Goal: Task Accomplishment & Management: Complete application form

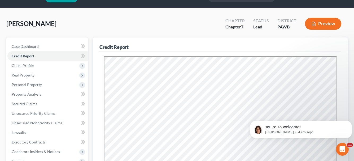
scroll to position [27, 0]
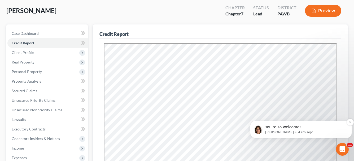
click at [328, 130] on p "[PERSON_NAME] • 47m ago" at bounding box center [305, 132] width 80 height 5
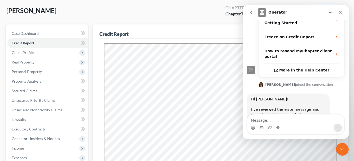
scroll to position [210, 0]
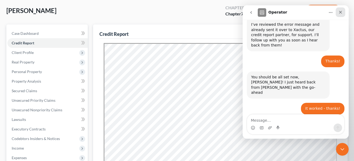
drag, startPoint x: 341, startPoint y: 11, endPoint x: 562, endPoint y: 40, distance: 223.5
click at [341, 11] on icon "Close" at bounding box center [340, 12] width 4 height 4
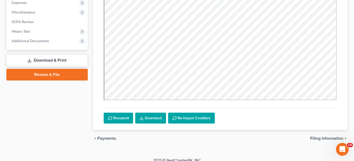
scroll to position [186, 0]
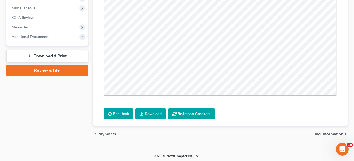
click at [320, 133] on span "Filing Information" at bounding box center [326, 134] width 33 height 4
select select "1"
select select "0"
select select "69"
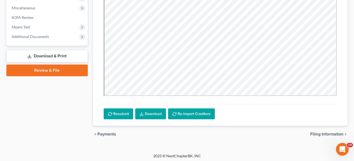
select select "0"
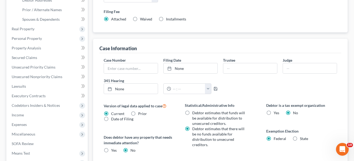
scroll to position [104, 0]
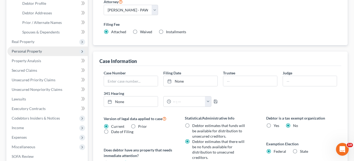
click at [26, 52] on span "Personal Property" at bounding box center [27, 51] width 30 height 5
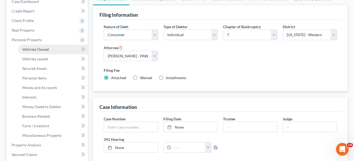
scroll to position [51, 0]
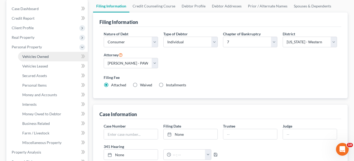
click at [35, 56] on span "Vehicles Owned" at bounding box center [35, 56] width 27 height 5
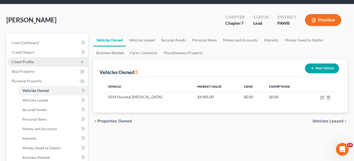
scroll to position [27, 0]
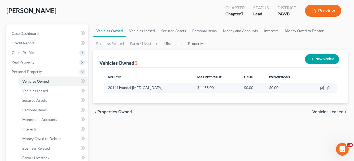
click at [320, 87] on td at bounding box center [322, 87] width 30 height 10
click at [322, 87] on icon "button" at bounding box center [322, 87] width 2 height 2
select select "0"
select select "12"
select select "2"
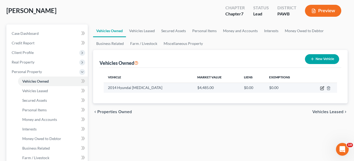
select select "3"
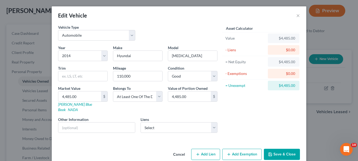
click at [275, 151] on button "Save & Close" at bounding box center [282, 153] width 36 height 11
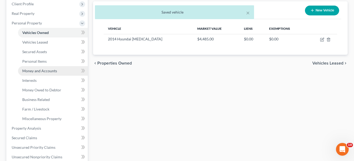
scroll to position [80, 0]
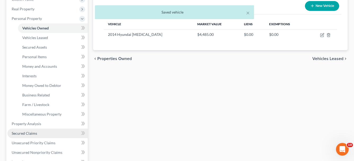
click at [38, 132] on link "Secured Claims" at bounding box center [47, 133] width 80 height 10
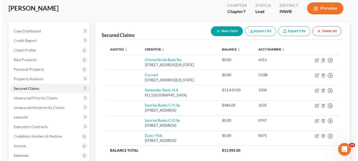
scroll to position [42, 0]
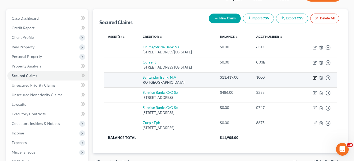
click at [315, 77] on icon "button" at bounding box center [314, 78] width 4 height 4
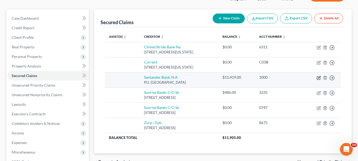
select select "45"
select select "0"
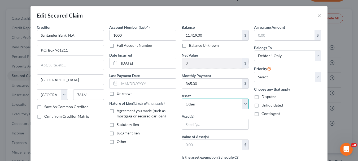
click at [245, 104] on select "Select Other Multiple Assets Clothing - Various - $100.0 2014 Hyundai [MEDICAL_…" at bounding box center [215, 103] width 67 height 11
select select "3"
click at [182, 98] on select "Select Other Multiple Assets Clothing - Various - $100.0 2014 Hyundai [MEDICAL_…" at bounding box center [215, 103] width 67 height 11
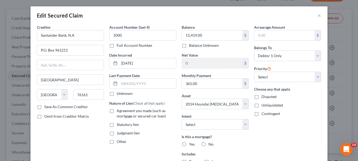
click at [117, 142] on label "Other" at bounding box center [122, 141] width 10 height 5
click at [119, 142] on input "Other" at bounding box center [120, 140] width 3 height 3
checkbox input "true"
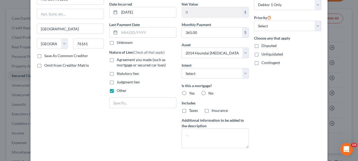
scroll to position [53, 0]
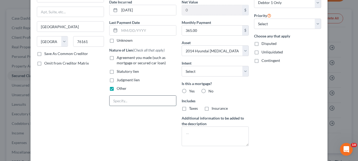
click at [120, 100] on input "text" at bounding box center [142, 100] width 67 height 10
type input "Holding Title"
click at [208, 89] on label "No" at bounding box center [210, 90] width 5 height 5
click at [210, 89] on input "No" at bounding box center [211, 89] width 3 height 3
radio input "true"
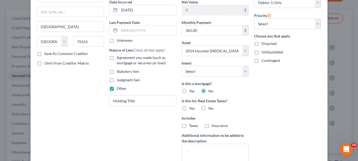
click at [208, 109] on label "No" at bounding box center [210, 107] width 5 height 5
click at [210, 109] on input "No" at bounding box center [211, 106] width 3 height 3
radio input "true"
click at [241, 70] on select "Select Surrender Redeem Reaffirm Avoid Other" at bounding box center [215, 71] width 67 height 11
select select "4"
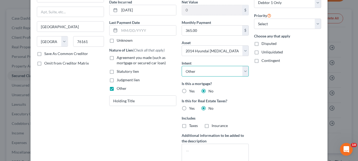
click at [182, 66] on select "Select Surrender Redeem Reaffirm Avoid Other" at bounding box center [215, 71] width 67 height 11
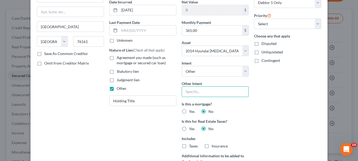
click at [212, 92] on input "text" at bounding box center [215, 91] width 67 height 11
type input "Continue Payments"
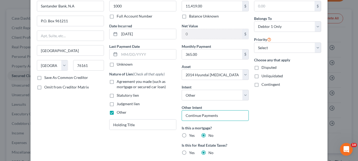
scroll to position [0, 0]
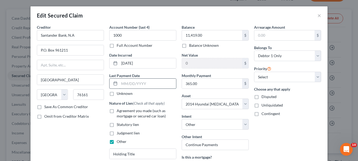
click at [135, 83] on input "text" at bounding box center [147, 83] width 57 height 10
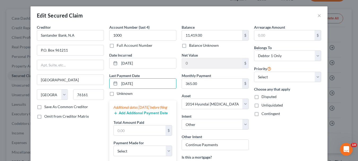
type input "[DATE]"
click at [139, 135] on input "text" at bounding box center [140, 130] width 52 height 10
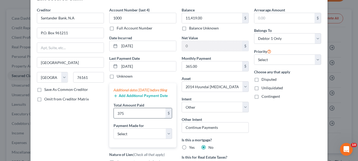
scroll to position [27, 0]
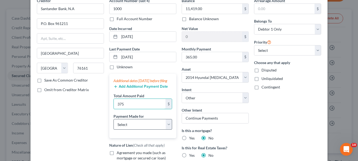
type input "375"
click at [165, 128] on select "Select Car Credit Card Loan Repayment Mortgage Other Suppliers Or Vendors" at bounding box center [142, 124] width 59 height 11
select select "0"
click at [113, 124] on select "Select Car Credit Card Loan Repayment Mortgage Other Suppliers Or Vendors" at bounding box center [142, 124] width 59 height 11
click at [158, 89] on button "Add Additional Payment Date" at bounding box center [140, 86] width 54 height 4
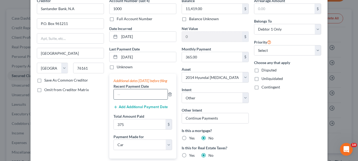
click at [155, 99] on input "text" at bounding box center [141, 94] width 54 height 10
type input "[DATE]"
click at [140, 128] on input "375" at bounding box center [140, 124] width 52 height 10
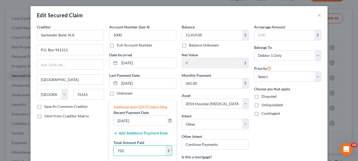
scroll to position [0, 0]
type input "750"
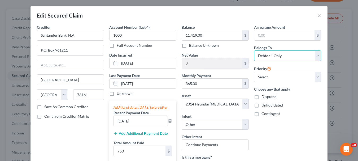
click at [316, 55] on select "Select Debtor 1 Only Debtor 2 Only Debtor 1 And Debtor 2 Only At Least One Of T…" at bounding box center [287, 55] width 67 height 11
select select "3"
click at [254, 50] on select "Select Debtor 1 Only Debtor 2 Only Debtor 1 And Debtor 2 Only At Least One Of T…" at bounding box center [287, 55] width 67 height 11
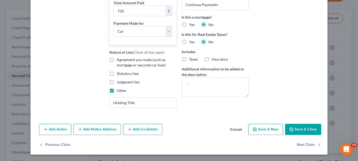
scroll to position [145, 0]
click at [146, 130] on button "Add Co-Debtor" at bounding box center [142, 129] width 39 height 11
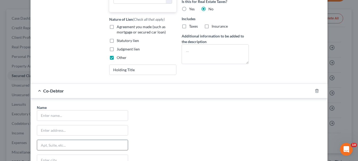
scroll to position [198, 0]
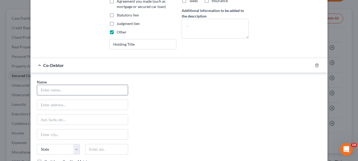
click at [93, 95] on input "text" at bounding box center [82, 90] width 91 height 10
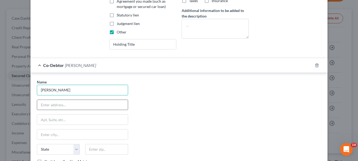
type input "[PERSON_NAME]"
click at [84, 109] on input "text" at bounding box center [82, 105] width 91 height 10
click at [66, 108] on input "text" at bounding box center [82, 105] width 91 height 10
paste input "9806 Presidential Dr."
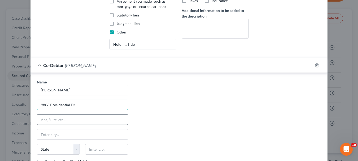
type input "9806 Presidential Dr."
click at [61, 123] on input "text" at bounding box center [82, 119] width 91 height 10
type input "A"
type input "Unit 306"
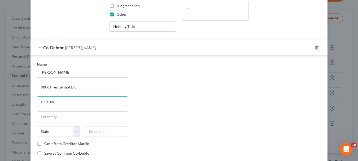
scroll to position [224, 0]
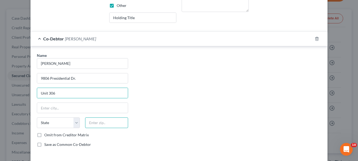
click at [94, 128] on input "text" at bounding box center [106, 122] width 43 height 11
type input "15101"
type input "[PERSON_NAME] Park"
select select "39"
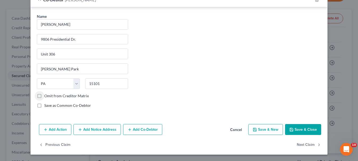
scroll to position [269, 0]
click at [294, 129] on button "Save & Close" at bounding box center [303, 129] width 36 height 11
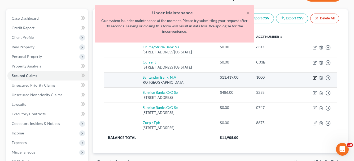
click at [313, 78] on icon "button" at bounding box center [314, 78] width 4 height 4
select select "45"
select select "0"
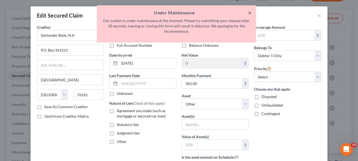
click at [249, 11] on button "×" at bounding box center [250, 13] width 4 height 6
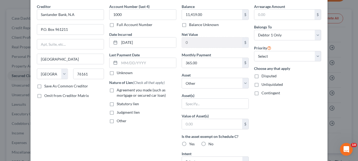
scroll to position [16, 0]
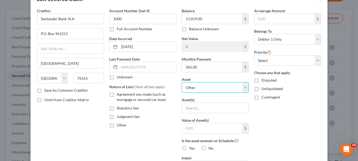
click at [244, 87] on select "Select Other Multiple Assets Clothing - Various - $100.0 2014 Hyundai [MEDICAL_…" at bounding box center [215, 87] width 67 height 11
select select "3"
click at [182, 82] on select "Select Other Multiple Assets Clothing - Various - $100.0 2014 Hyundai [MEDICAL_…" at bounding box center [215, 87] width 67 height 11
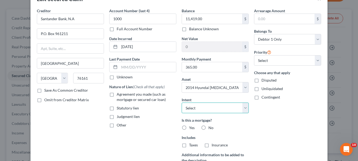
click at [245, 109] on select "Select Surrender Redeem Reaffirm Avoid Other" at bounding box center [215, 107] width 67 height 11
select select "4"
click at [182, 102] on select "Select Surrender Redeem Reaffirm Avoid Other" at bounding box center [215, 107] width 67 height 11
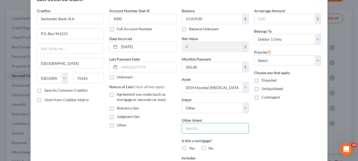
click at [209, 127] on input "text" at bounding box center [215, 128] width 67 height 11
type input "Continue Payments"
click at [208, 147] on label "No" at bounding box center [210, 147] width 5 height 5
click at [210, 147] on input "No" at bounding box center [211, 146] width 3 height 3
radio input "true"
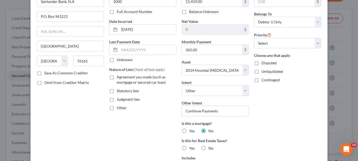
scroll to position [43, 0]
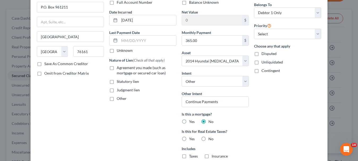
click at [208, 139] on label "No" at bounding box center [210, 138] width 5 height 5
click at [210, 139] on input "No" at bounding box center [211, 137] width 3 height 3
radio input "true"
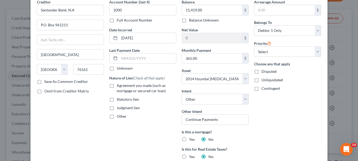
scroll to position [0, 0]
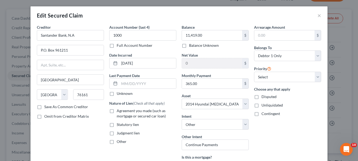
click at [117, 140] on label "Other" at bounding box center [122, 141] width 10 height 5
click at [119, 140] on input "Other" at bounding box center [120, 140] width 3 height 3
checkbox input "true"
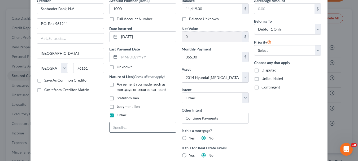
click at [121, 129] on input "text" at bounding box center [142, 127] width 67 height 10
type input "Holding Title"
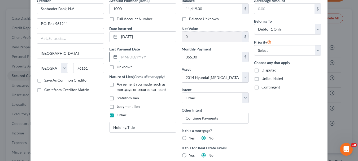
click at [136, 57] on input "text" at bounding box center [147, 57] width 57 height 10
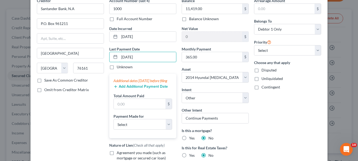
type input "[DATE]"
click at [144, 89] on button "Add Additional Payment Date" at bounding box center [140, 86] width 54 height 4
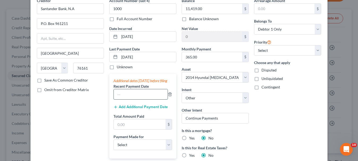
click at [140, 99] on input "text" at bounding box center [141, 94] width 54 height 10
type input "[DATE]"
click at [126, 129] on input "text" at bounding box center [140, 124] width 52 height 10
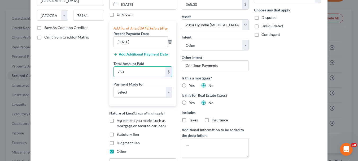
scroll to position [80, 0]
type input "750"
drag, startPoint x: 166, startPoint y: 97, endPoint x: 155, endPoint y: 100, distance: 11.6
click at [166, 97] on select "Select Car Credit Card Loan Repayment Mortgage Other Suppliers Or Vendors" at bounding box center [142, 91] width 59 height 11
select select "0"
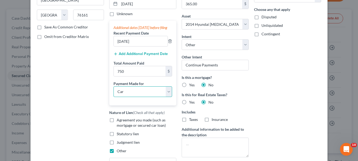
click at [113, 91] on select "Select Car Credit Card Loan Repayment Mortgage Other Suppliers Or Vendors" at bounding box center [142, 91] width 59 height 11
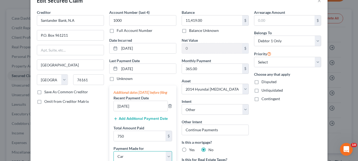
scroll to position [0, 0]
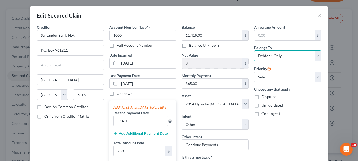
drag, startPoint x: 315, startPoint y: 54, endPoint x: 308, endPoint y: 56, distance: 7.1
click at [315, 54] on select "Select Debtor 1 Only Debtor 2 Only Debtor 1 And Debtor 2 Only At Least One Of T…" at bounding box center [287, 55] width 67 height 11
select select "3"
click at [254, 50] on select "Select Debtor 1 Only Debtor 2 Only Debtor 1 And Debtor 2 Only At Least One Of T…" at bounding box center [287, 55] width 67 height 11
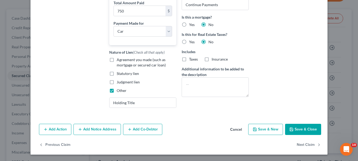
scroll to position [145, 0]
click at [150, 127] on button "Add Co-Debtor" at bounding box center [142, 129] width 39 height 11
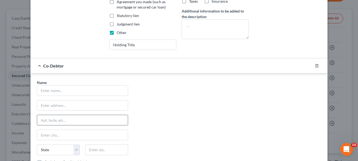
scroll to position [198, 0]
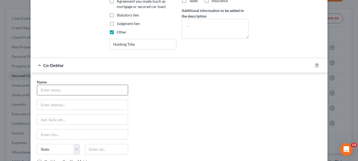
click at [60, 95] on input "text" at bounding box center [82, 90] width 91 height 10
type input "[PERSON_NAME]"
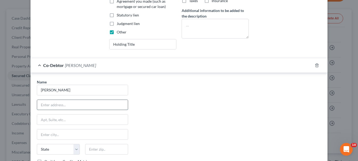
click at [74, 110] on input "text" at bounding box center [82, 105] width 91 height 10
type input "9806 Presidential Dr."
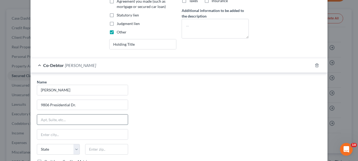
click at [78, 124] on input "text" at bounding box center [82, 119] width 91 height 10
type input "Unit 306"
click at [89, 152] on input "text" at bounding box center [106, 149] width 43 height 11
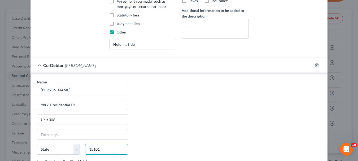
type input "15101"
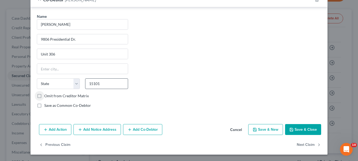
type input "[PERSON_NAME] Park"
select select "39"
click at [295, 129] on button "Save & Close" at bounding box center [303, 129] width 36 height 11
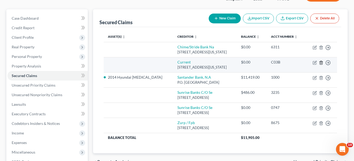
click at [320, 62] on icon "button" at bounding box center [321, 62] width 4 height 4
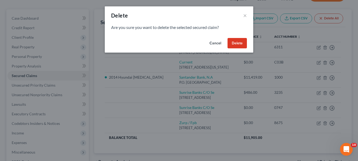
click at [237, 43] on button "Delete" at bounding box center [236, 43] width 19 height 11
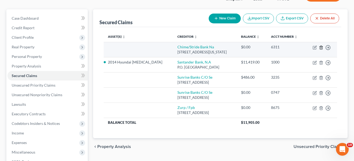
click at [321, 47] on icon "button" at bounding box center [321, 47] width 4 height 4
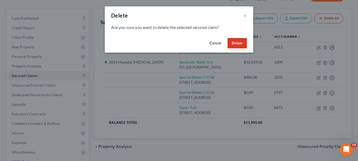
click at [240, 42] on button "Delete" at bounding box center [236, 43] width 19 height 11
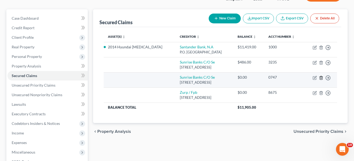
click at [321, 78] on icon "button" at bounding box center [321, 78] width 4 height 4
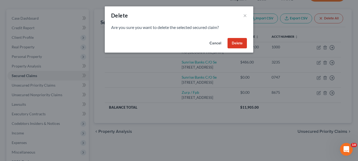
click at [239, 44] on button "Delete" at bounding box center [236, 43] width 19 height 11
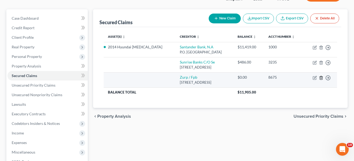
click at [321, 78] on line "button" at bounding box center [321, 77] width 0 height 1
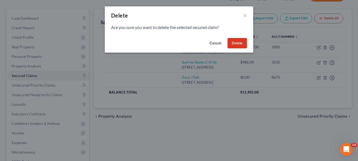
click at [236, 41] on button "Delete" at bounding box center [236, 43] width 19 height 11
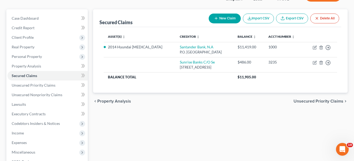
click at [297, 99] on span "Unsecured Priority Claims" at bounding box center [318, 101] width 50 height 4
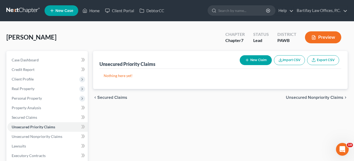
click at [296, 97] on span "Unsecured Nonpriority Claims" at bounding box center [315, 97] width 58 height 4
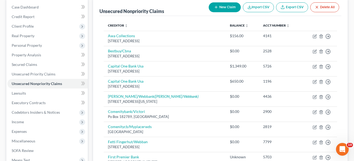
scroll to position [53, 0]
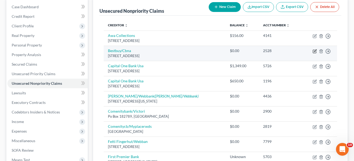
click at [315, 52] on icon "button" at bounding box center [314, 51] width 4 height 4
select select "43"
select select "1"
select select "0"
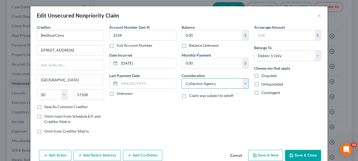
drag, startPoint x: 244, startPoint y: 85, endPoint x: 241, endPoint y: 85, distance: 3.2
click at [244, 85] on select "Select Cable / Satellite Services Collection Agency Credit Card Debt Debt Couns…" at bounding box center [215, 83] width 67 height 11
select select "14"
click at [182, 78] on select "Select Cable / Satellite Services Collection Agency Credit Card Debt Debt Couns…" at bounding box center [215, 83] width 67 height 11
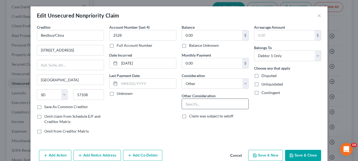
click at [197, 105] on input "text" at bounding box center [215, 104] width 67 height 10
type input "For Notice Only"
click at [298, 156] on button "Save & Close" at bounding box center [303, 154] width 36 height 11
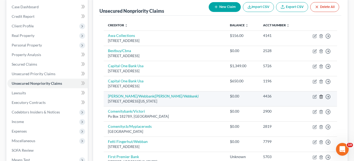
click at [320, 96] on icon "button" at bounding box center [321, 96] width 2 height 3
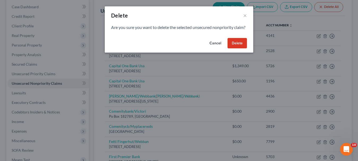
click at [244, 48] on button "Delete" at bounding box center [236, 43] width 19 height 11
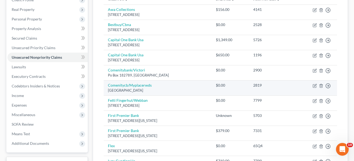
scroll to position [80, 0]
click at [236, 84] on div "$0.00" at bounding box center [230, 84] width 29 height 5
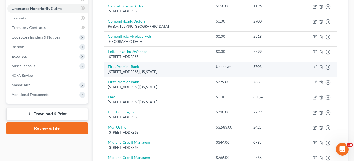
scroll to position [159, 0]
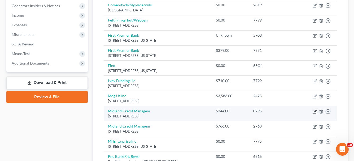
click at [315, 111] on icon "button" at bounding box center [315, 110] width 2 height 2
select select "23"
select select "0"
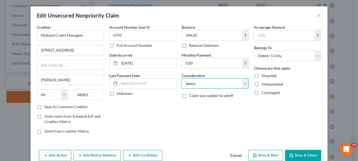
click at [242, 86] on select "Select Cable / Satellite Services Collection Agency Credit Card Debt Debt Couns…" at bounding box center [215, 83] width 67 height 11
select select "14"
click at [182, 78] on select "Select Cable / Satellite Services Collection Agency Credit Card Debt Debt Couns…" at bounding box center [215, 83] width 67 height 11
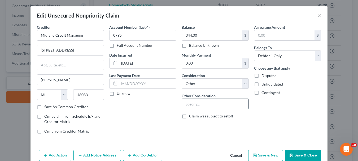
click at [198, 104] on input "text" at bounding box center [215, 104] width 67 height 10
click at [184, 104] on input "Comenity-MyPlace" at bounding box center [215, 104] width 67 height 10
click at [224, 104] on input "Factoring co - Comenity-MyPlace" at bounding box center [215, 104] width 67 height 10
click at [201, 105] on input "Factoring co - Comenity/MyPlace" at bounding box center [215, 104] width 67 height 10
type input "Factoring Co - Comenity/MyPlace"
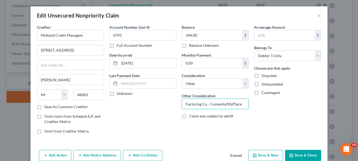
click at [305, 152] on button "Save & Close" at bounding box center [303, 154] width 36 height 11
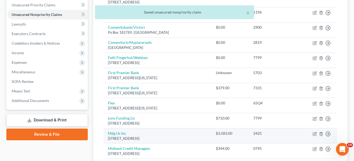
scroll to position [106, 0]
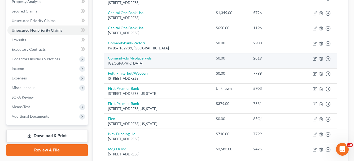
click at [306, 61] on td "Move to D Move to E Move to G Move to Notice Only" at bounding box center [316, 60] width 39 height 15
click at [322, 59] on icon "button" at bounding box center [321, 58] width 4 height 4
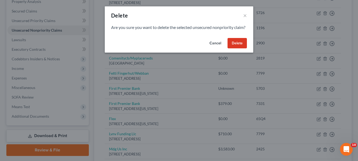
click at [243, 48] on button "Delete" at bounding box center [236, 43] width 19 height 11
